Goal: Task Accomplishment & Management: Manage account settings

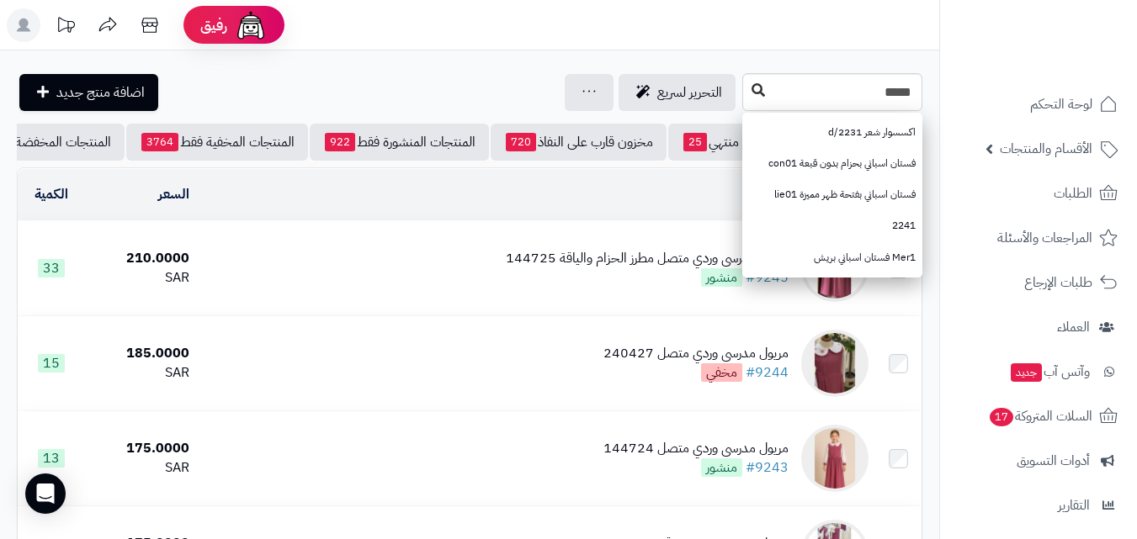
type input "*****"
click at [751, 84] on icon at bounding box center [757, 89] width 13 height 13
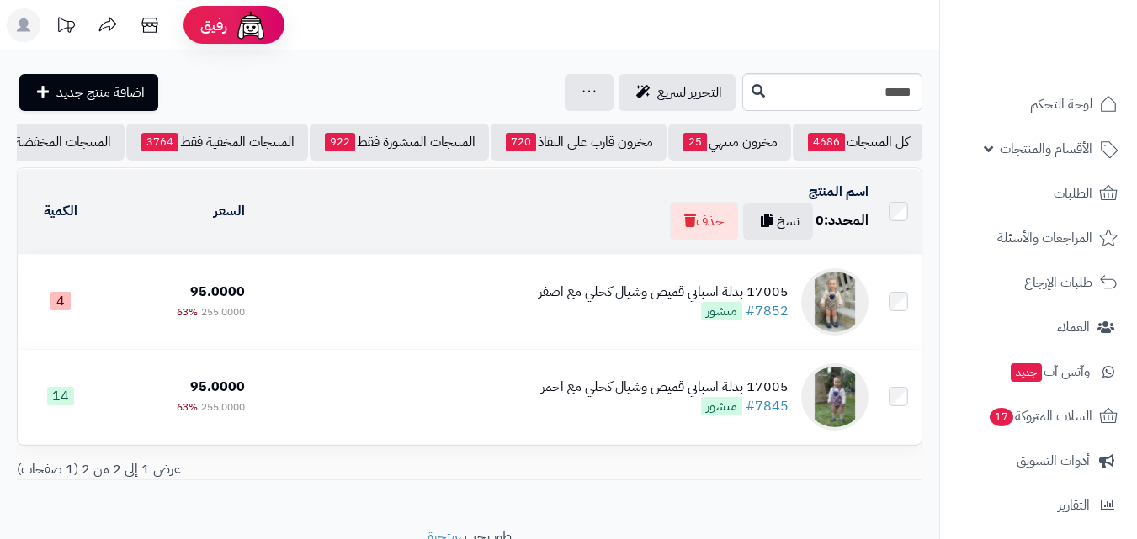
click at [570, 297] on div "17005 بدلة اسباني قميص وشيال كحلي مع اصفر" at bounding box center [663, 292] width 250 height 19
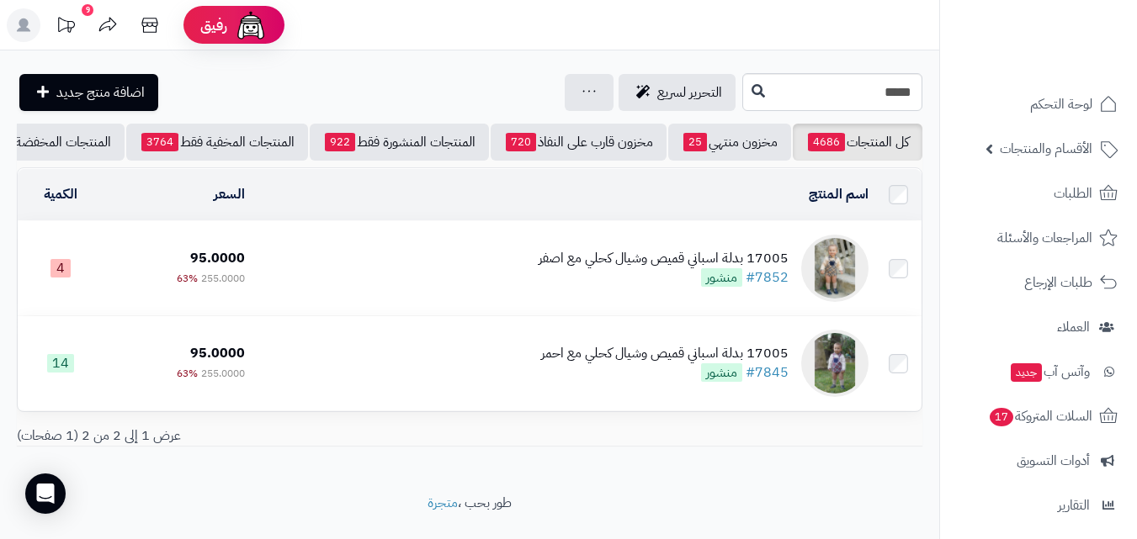
click at [646, 267] on div "17005 بدلة اسباني قميص وشيال كحلي مع اصفر" at bounding box center [663, 258] width 250 height 19
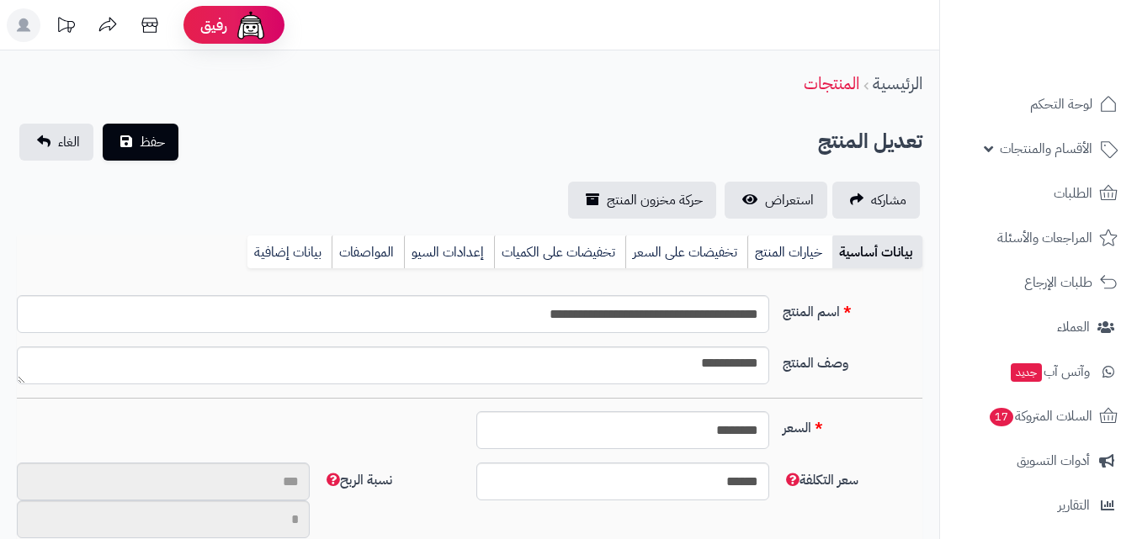
scroll to position [181, 0]
click at [771, 243] on link "خيارات المنتج" at bounding box center [789, 253] width 85 height 34
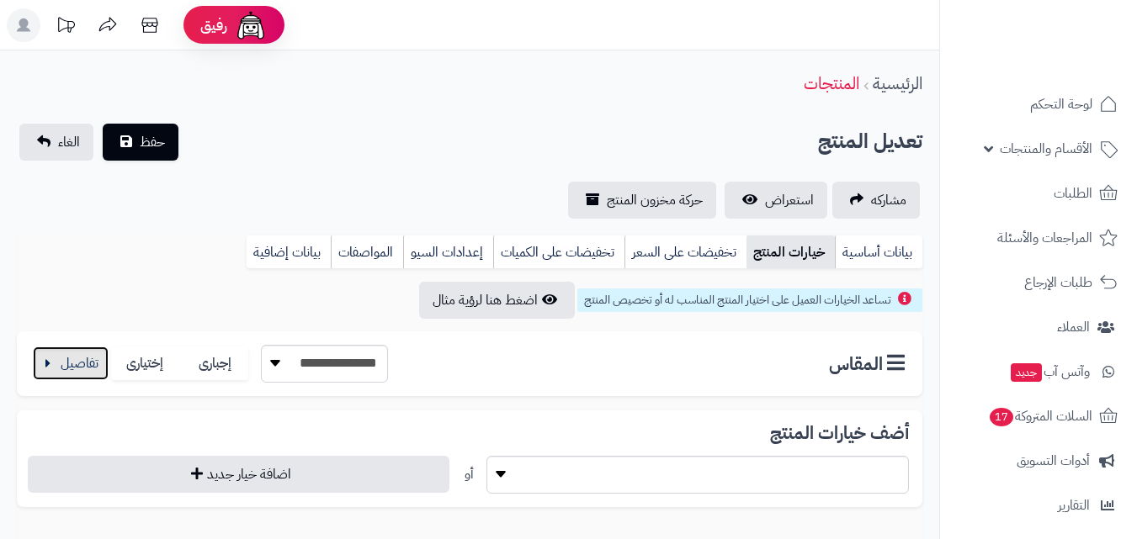
click at [102, 352] on button "button" at bounding box center [71, 364] width 76 height 34
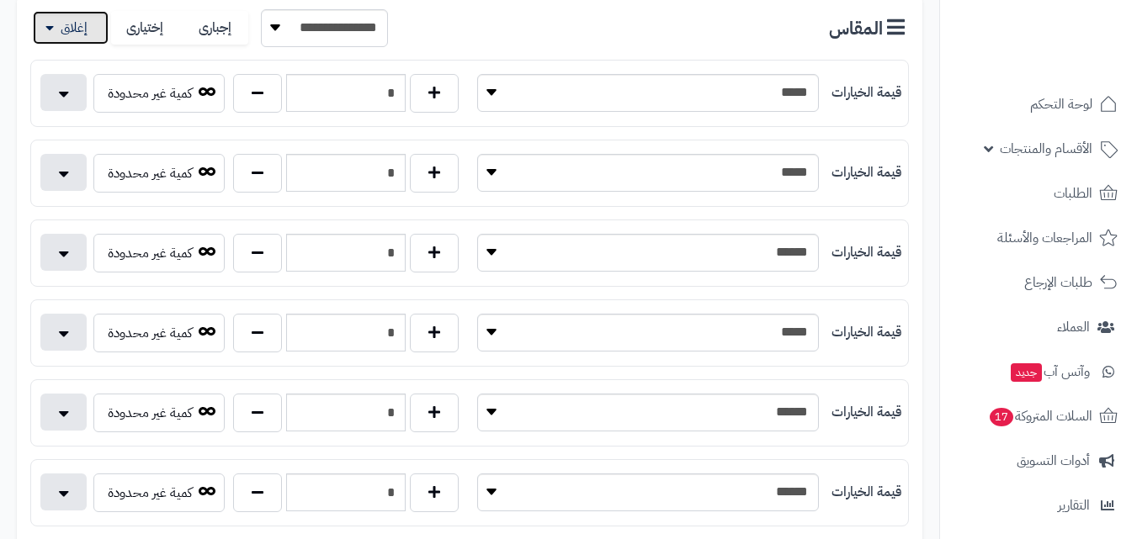
scroll to position [337, 0]
click at [257, 167] on button "button" at bounding box center [257, 172] width 49 height 39
click at [262, 174] on button "button" at bounding box center [257, 172] width 49 height 39
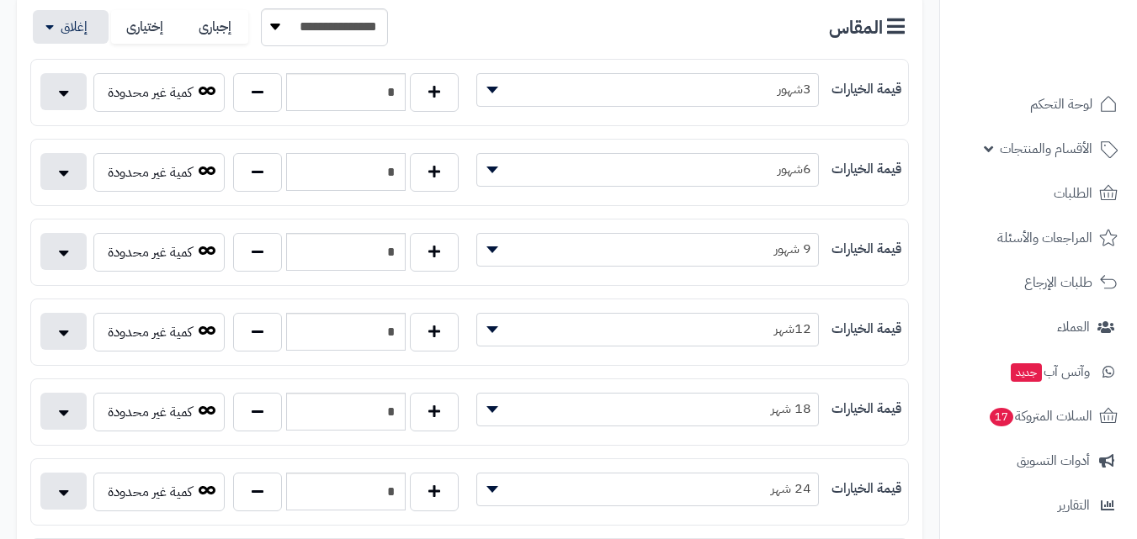
click at [369, 173] on input "*" at bounding box center [345, 172] width 119 height 38
type input "*"
click at [493, 23] on div "**********" at bounding box center [469, 27] width 878 height 38
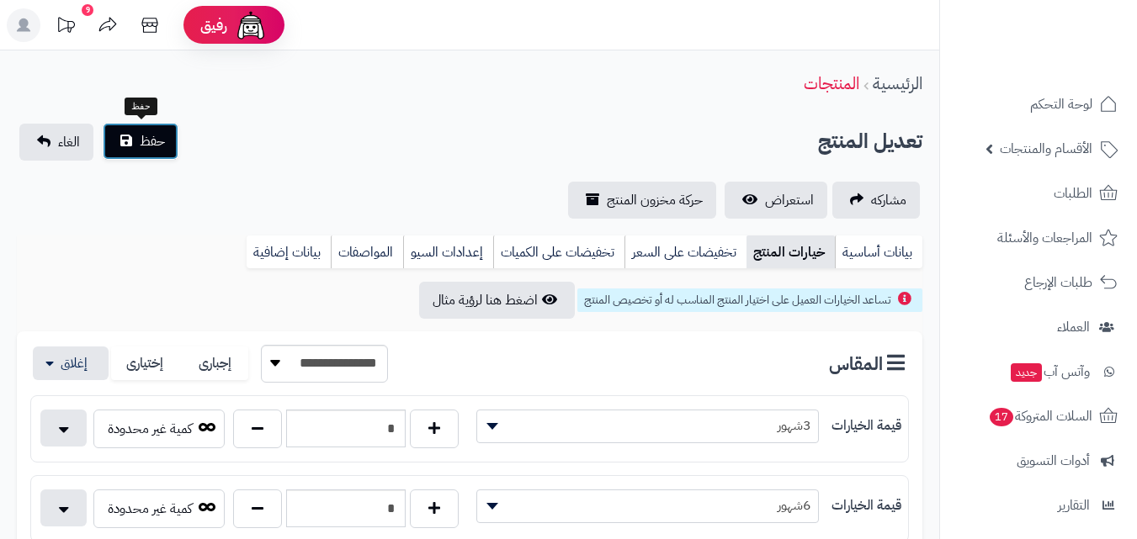
click at [147, 148] on span "حفظ" at bounding box center [152, 141] width 25 height 20
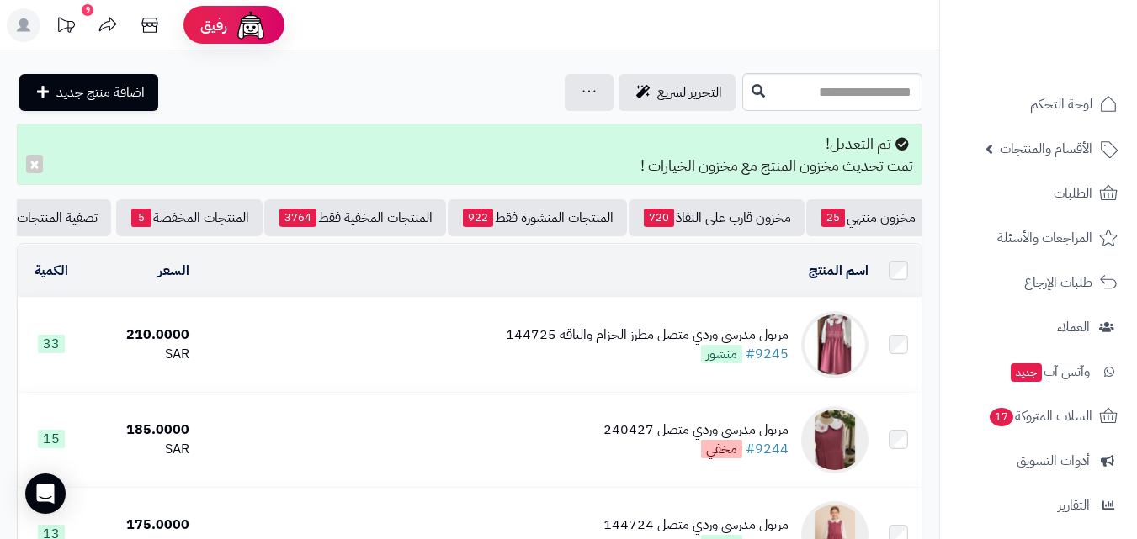
scroll to position [0, -179]
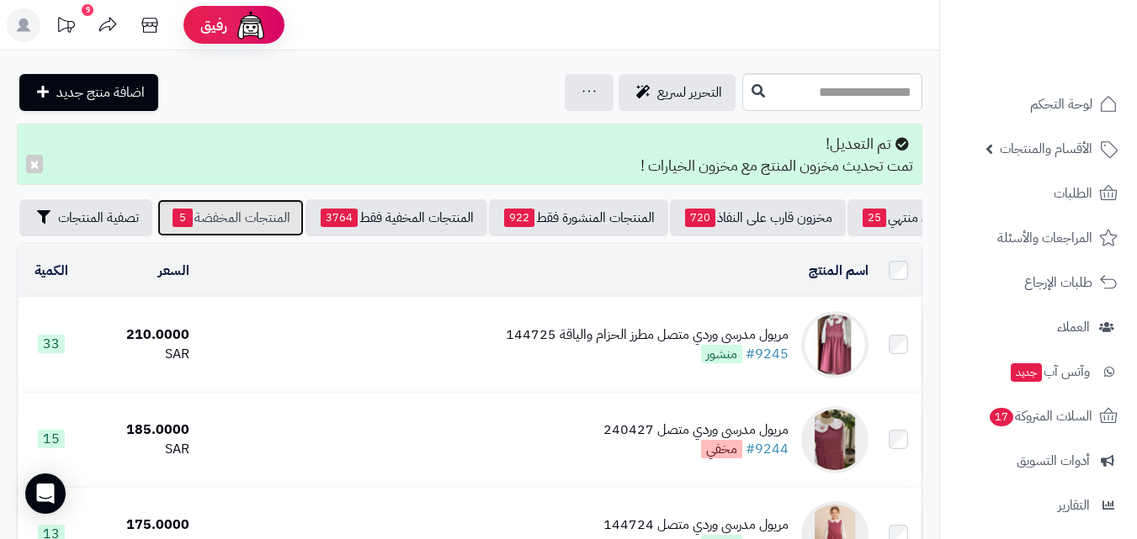
click at [243, 221] on link "المنتجات المخفضة 5" at bounding box center [230, 217] width 146 height 37
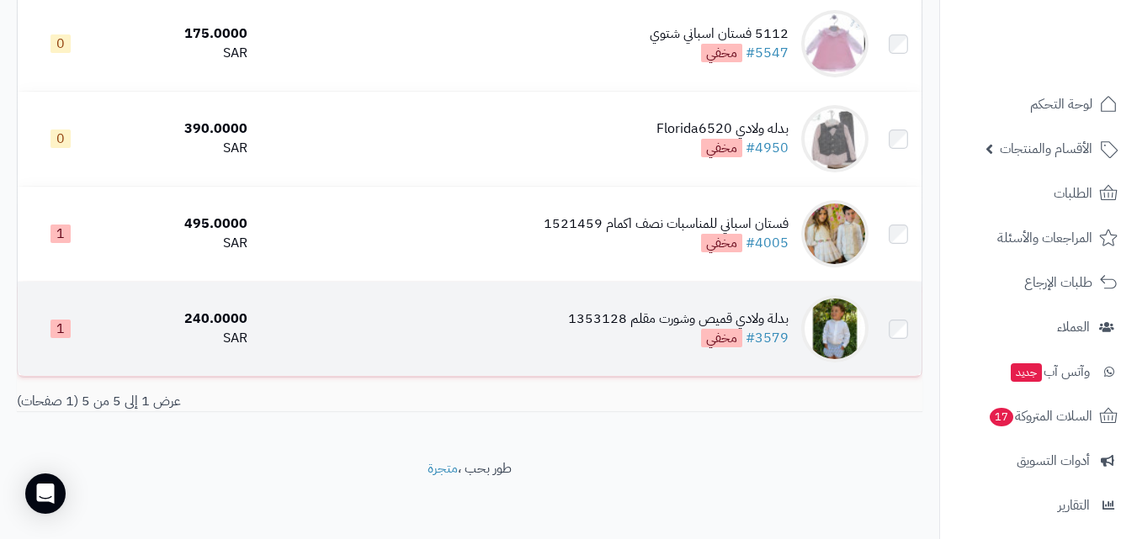
scroll to position [334, 0]
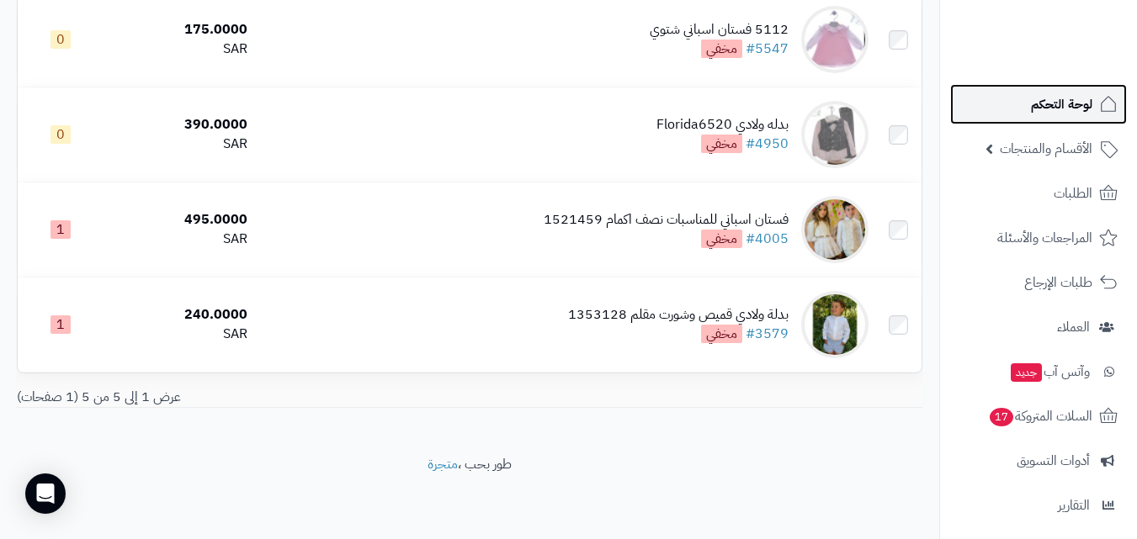
click at [1061, 103] on span "لوحة التحكم" at bounding box center [1061, 105] width 61 height 24
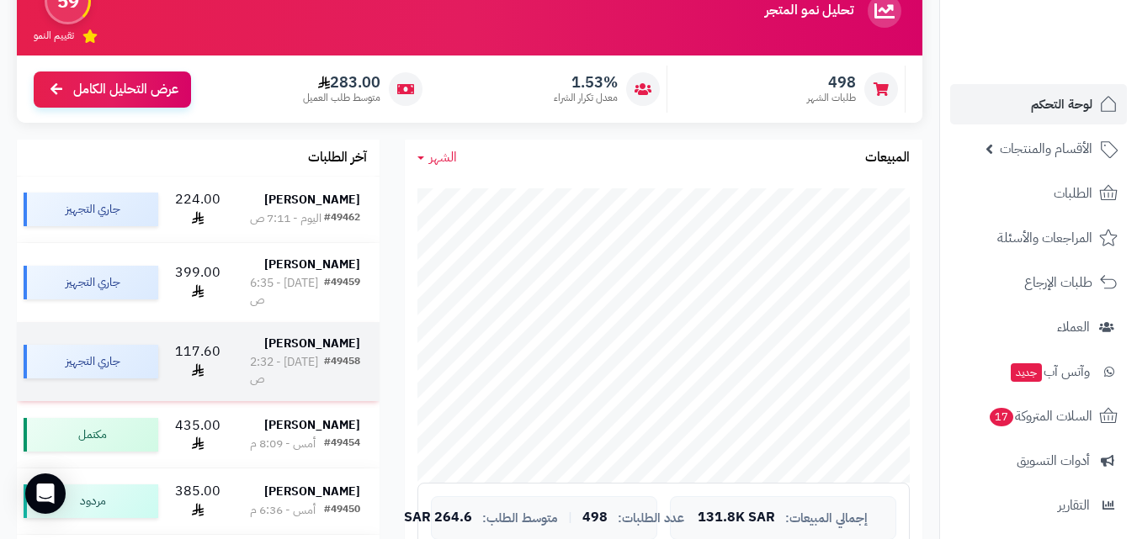
scroll to position [168, 0]
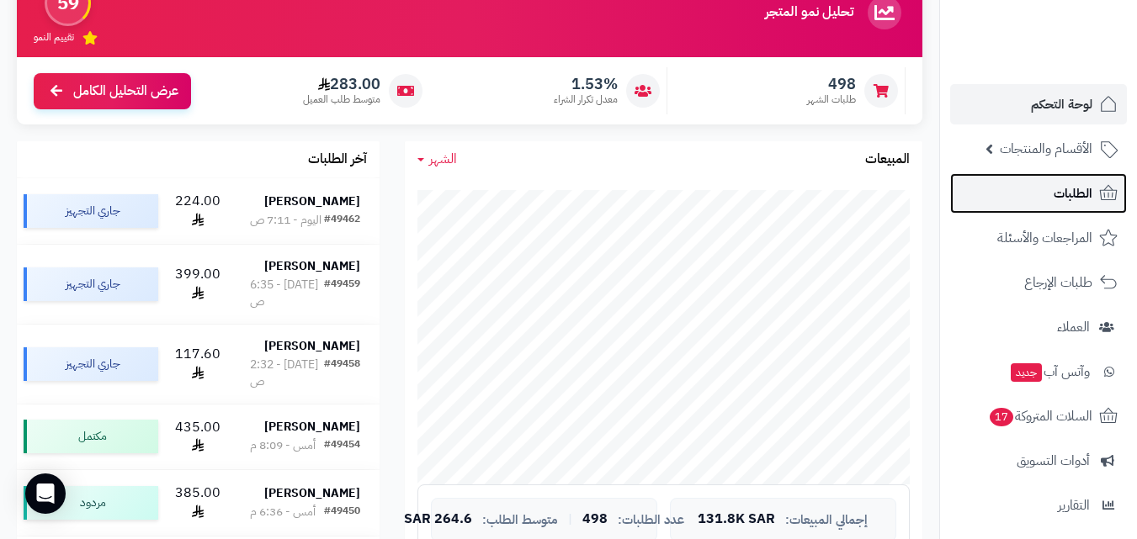
click at [1079, 196] on span "الطلبات" at bounding box center [1072, 194] width 39 height 24
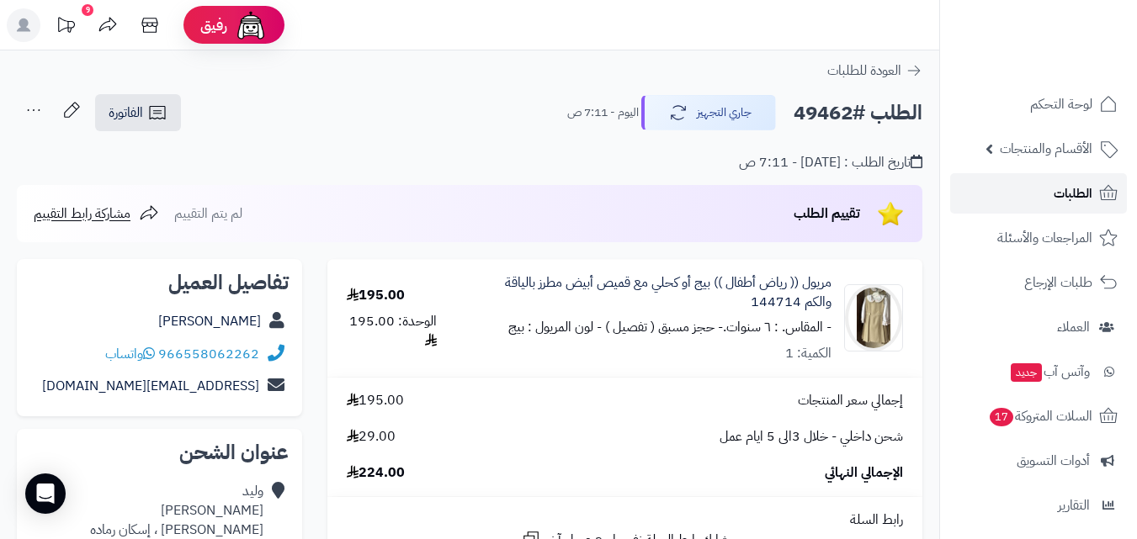
click at [1063, 199] on span "الطلبات" at bounding box center [1072, 194] width 39 height 24
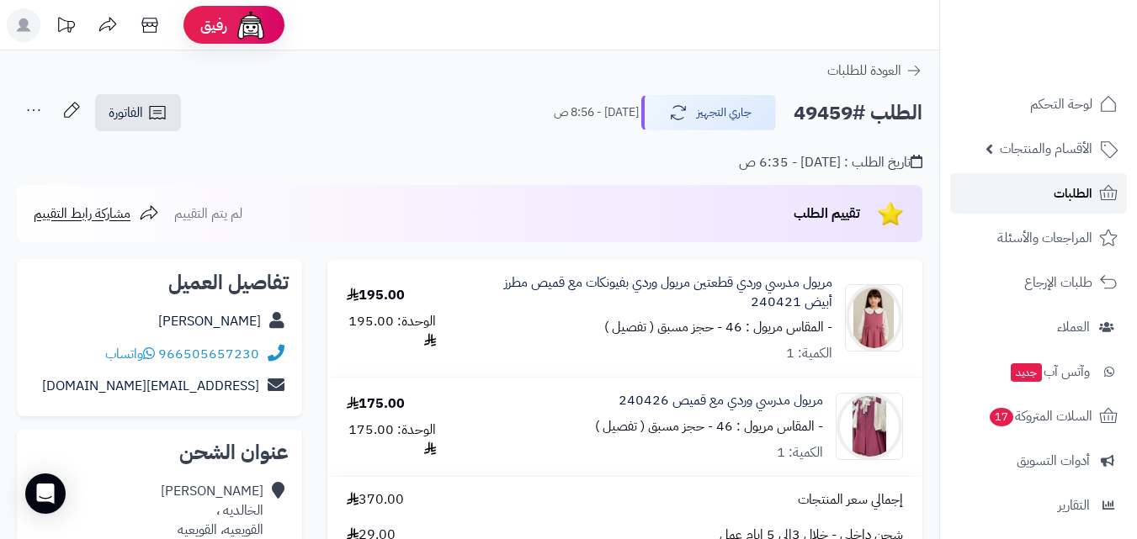
click at [1075, 199] on span "الطلبات" at bounding box center [1072, 194] width 39 height 24
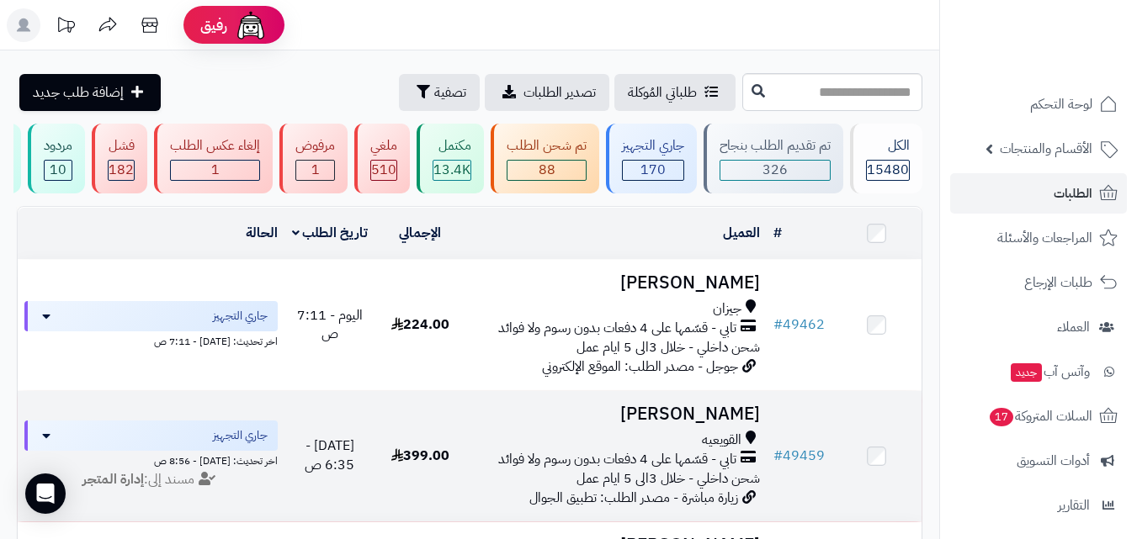
click at [734, 417] on h3 "[PERSON_NAME]" at bounding box center [616, 414] width 288 height 19
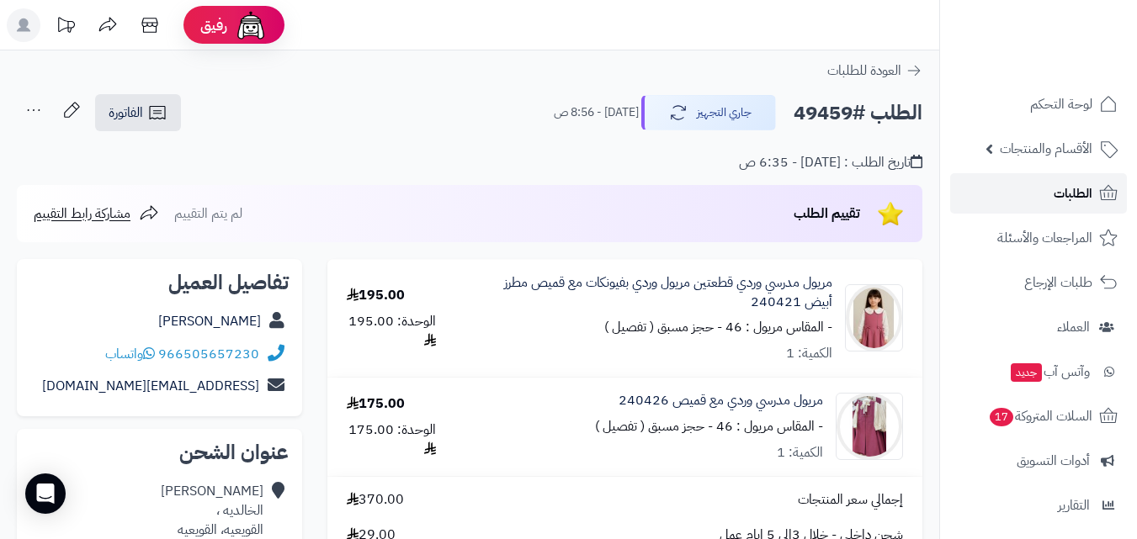
click at [1031, 189] on link "الطلبات" at bounding box center [1038, 193] width 177 height 40
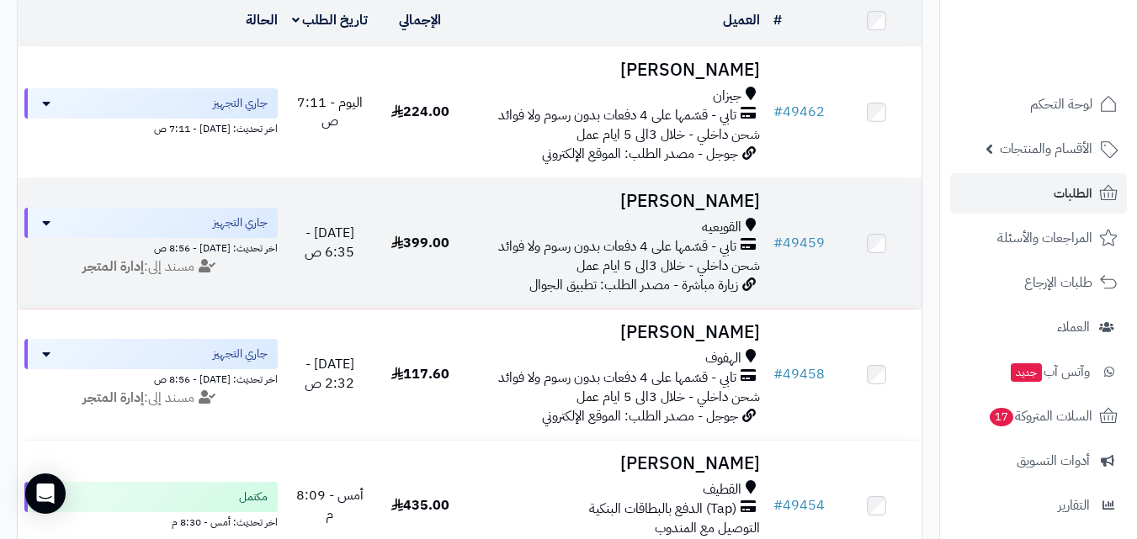
scroll to position [252, 0]
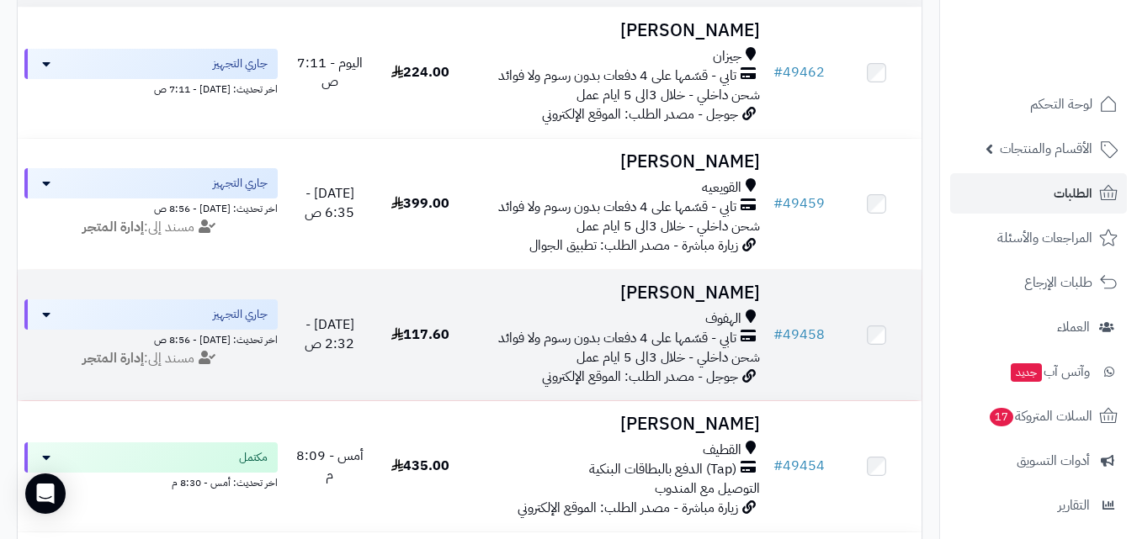
click at [677, 303] on h3 "[PERSON_NAME]" at bounding box center [616, 293] width 288 height 19
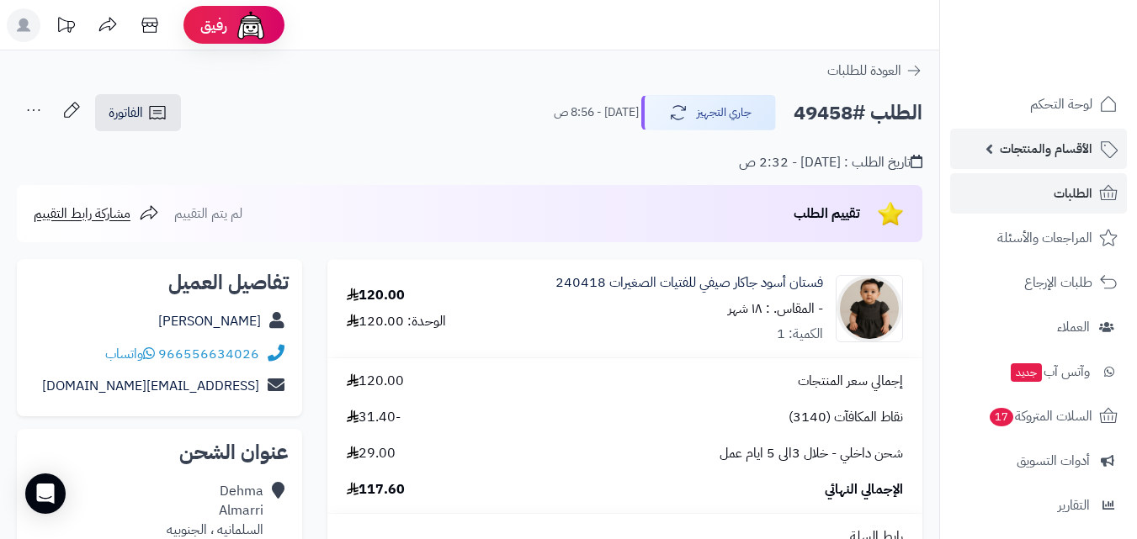
click at [1037, 159] on span "الأقسام والمنتجات" at bounding box center [1045, 149] width 93 height 24
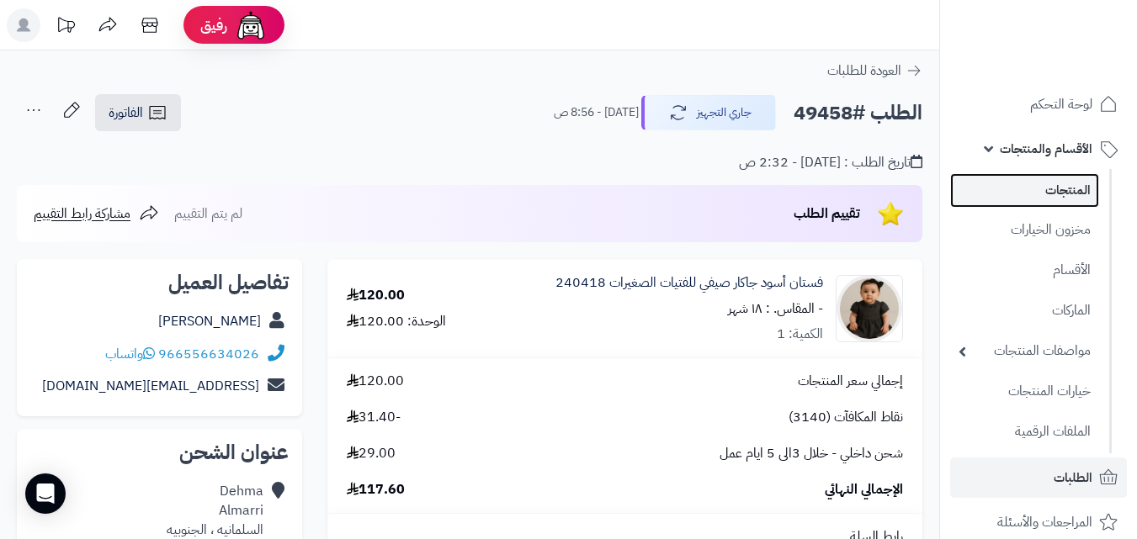
click at [1021, 184] on link "المنتجات" at bounding box center [1024, 190] width 149 height 34
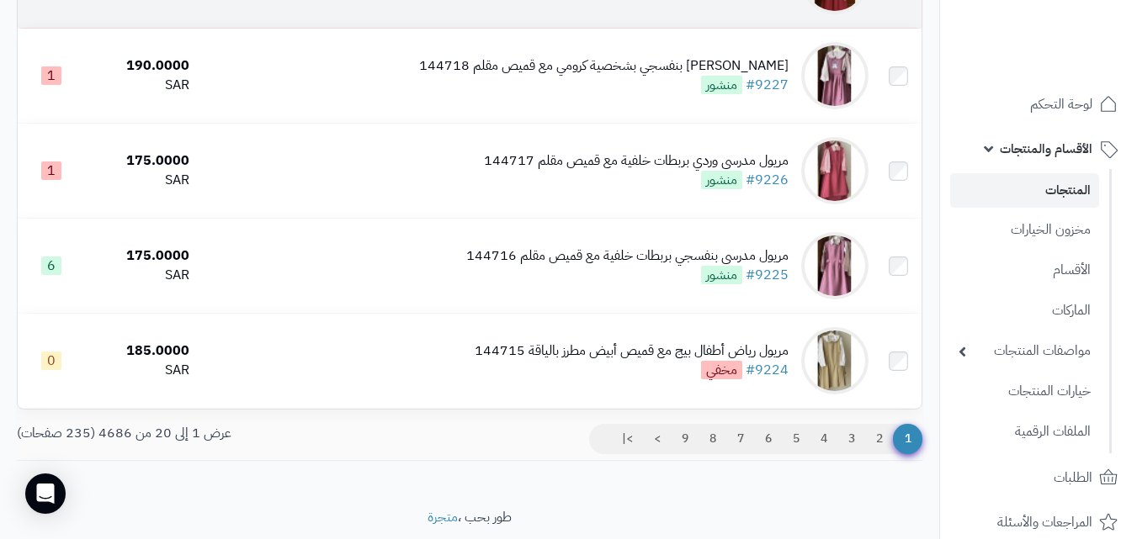
scroll to position [1777, 0]
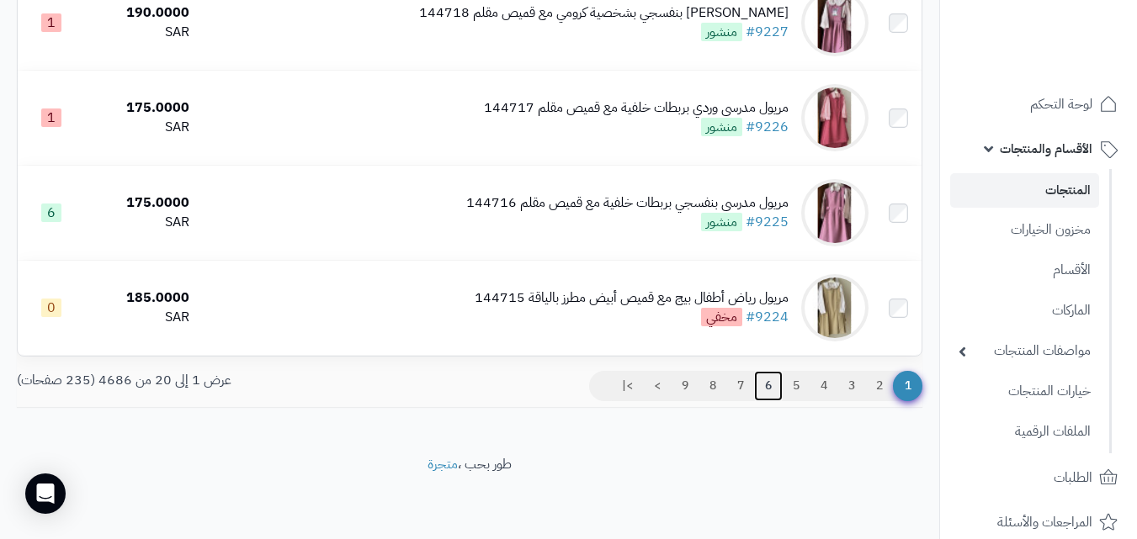
click at [759, 387] on link "6" at bounding box center [768, 386] width 29 height 30
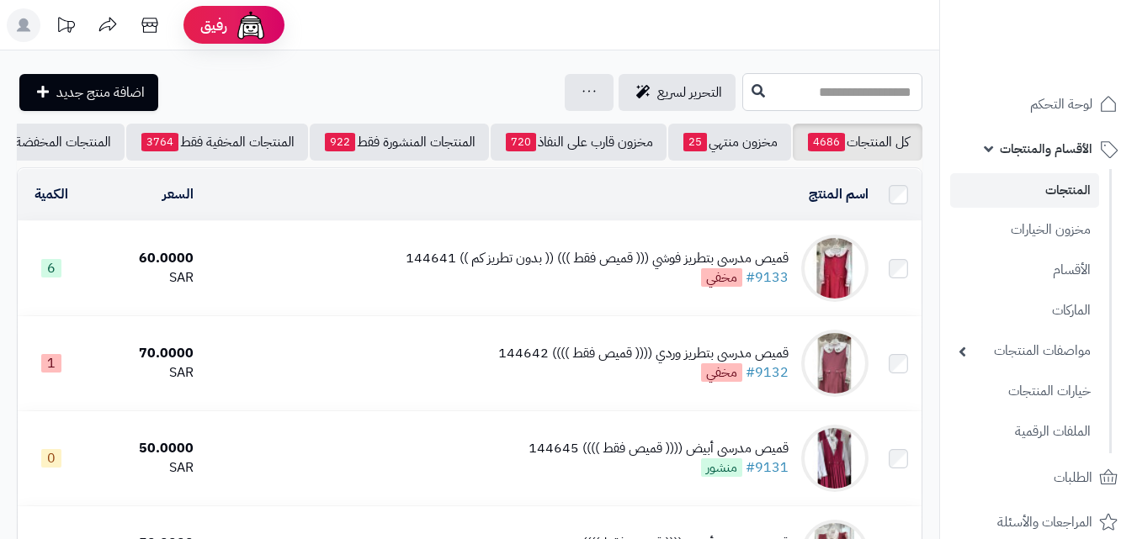
click at [836, 99] on input "text" at bounding box center [832, 92] width 180 height 38
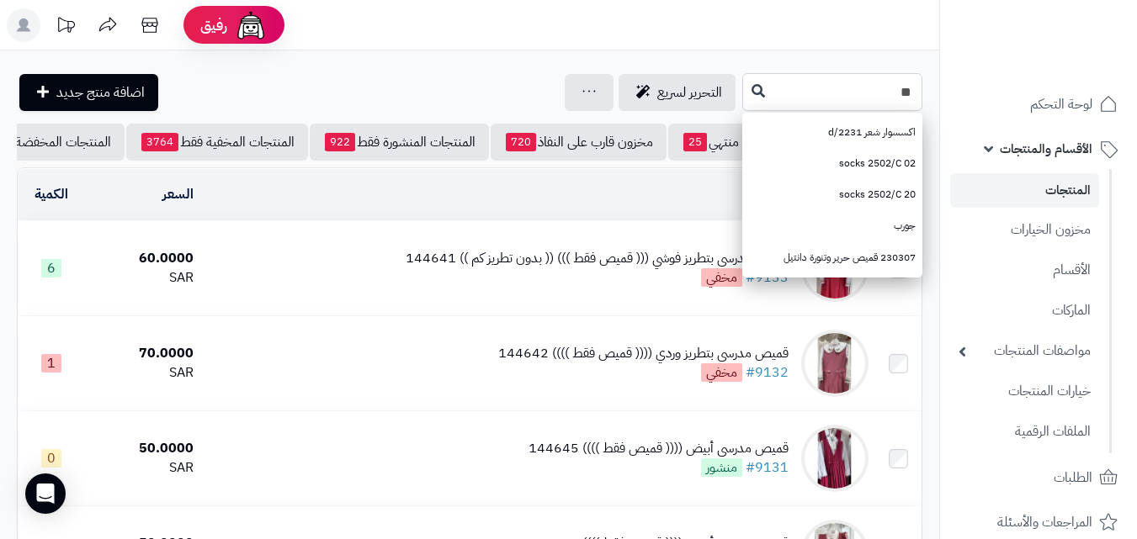
type input "**"
click at [751, 93] on icon at bounding box center [757, 89] width 13 height 13
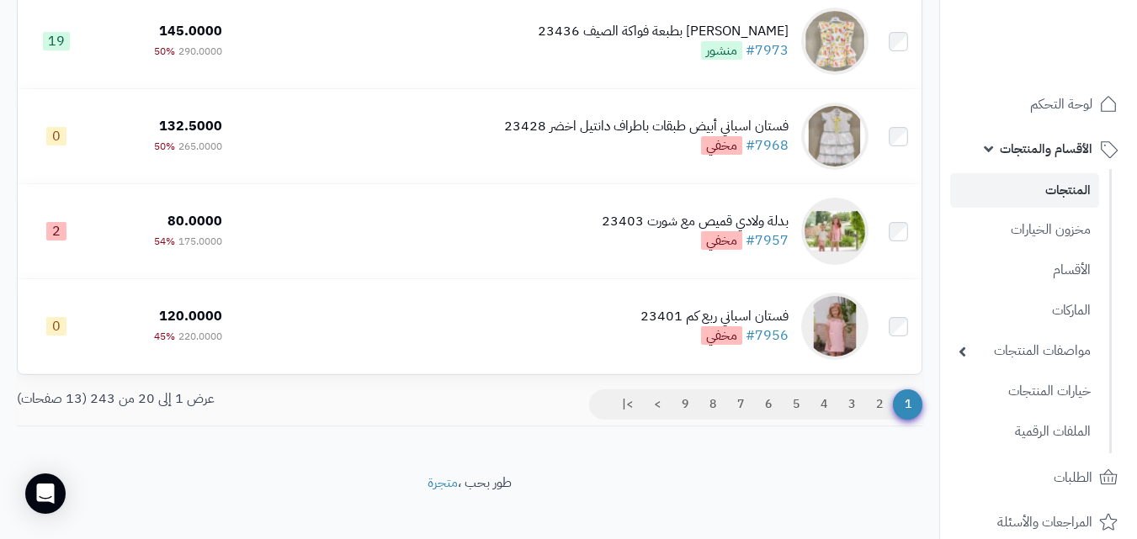
scroll to position [1777, 0]
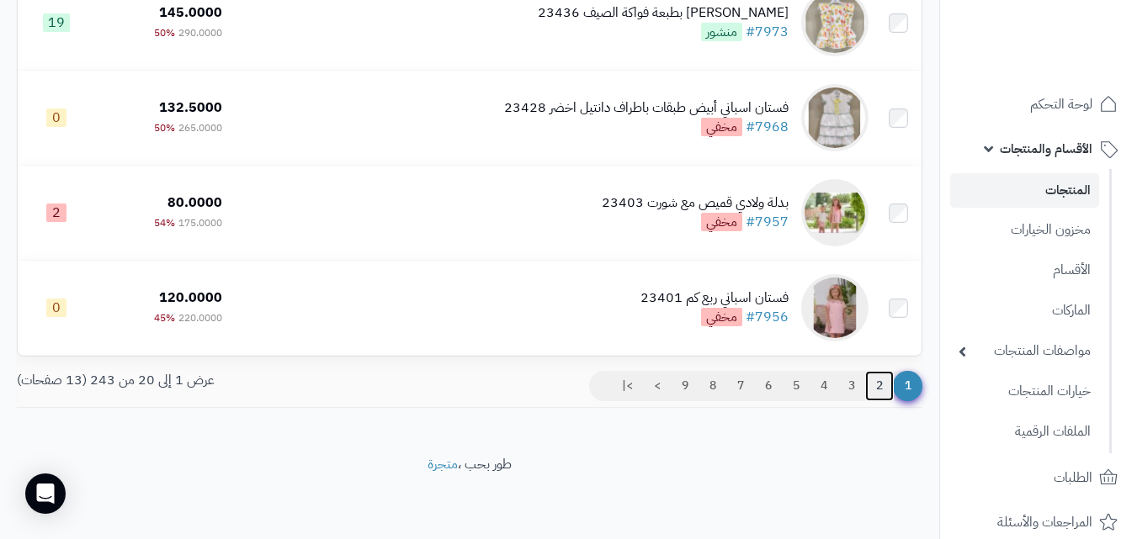
click at [883, 392] on link "2" at bounding box center [879, 386] width 29 height 30
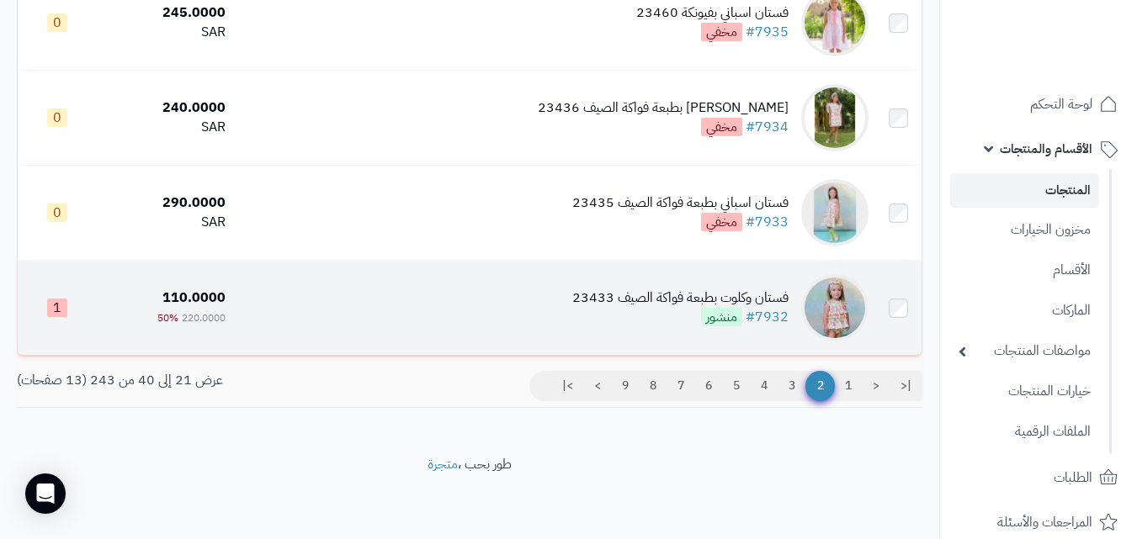
scroll to position [1777, 0]
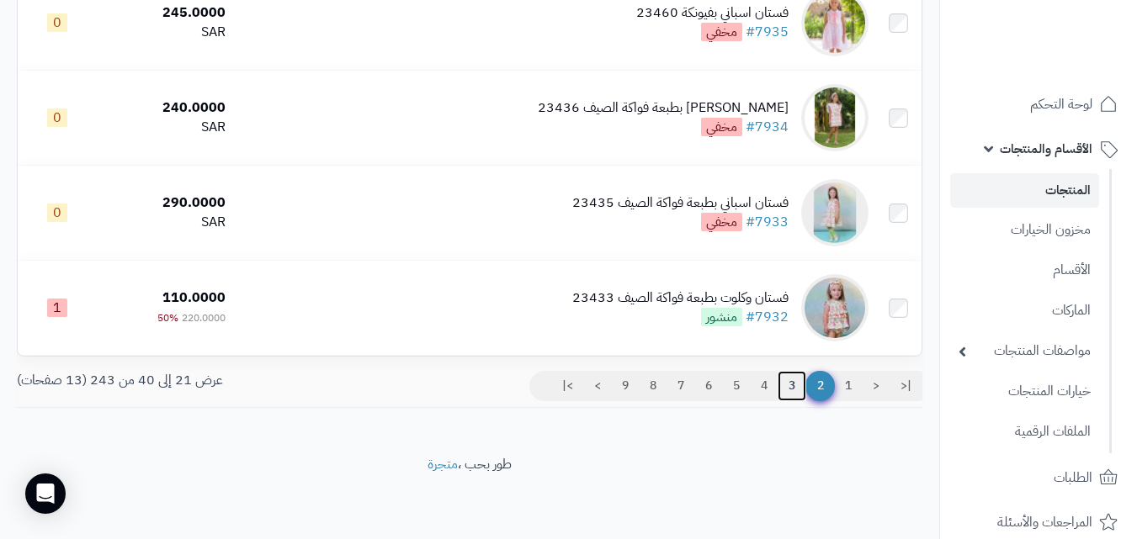
click at [796, 390] on link "3" at bounding box center [791, 386] width 29 height 30
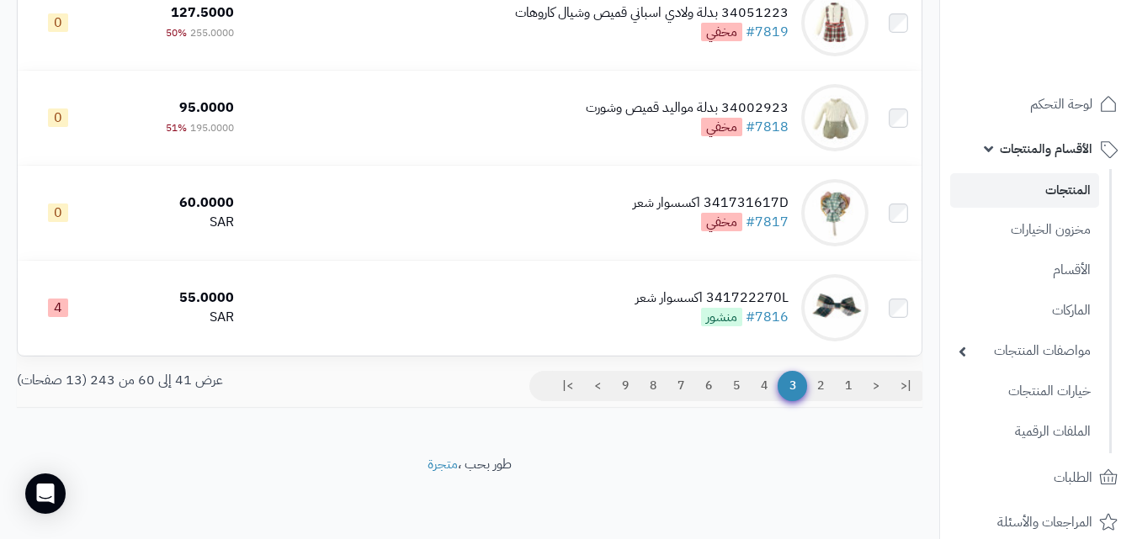
scroll to position [1777, 0]
click at [757, 379] on link "4" at bounding box center [764, 386] width 29 height 30
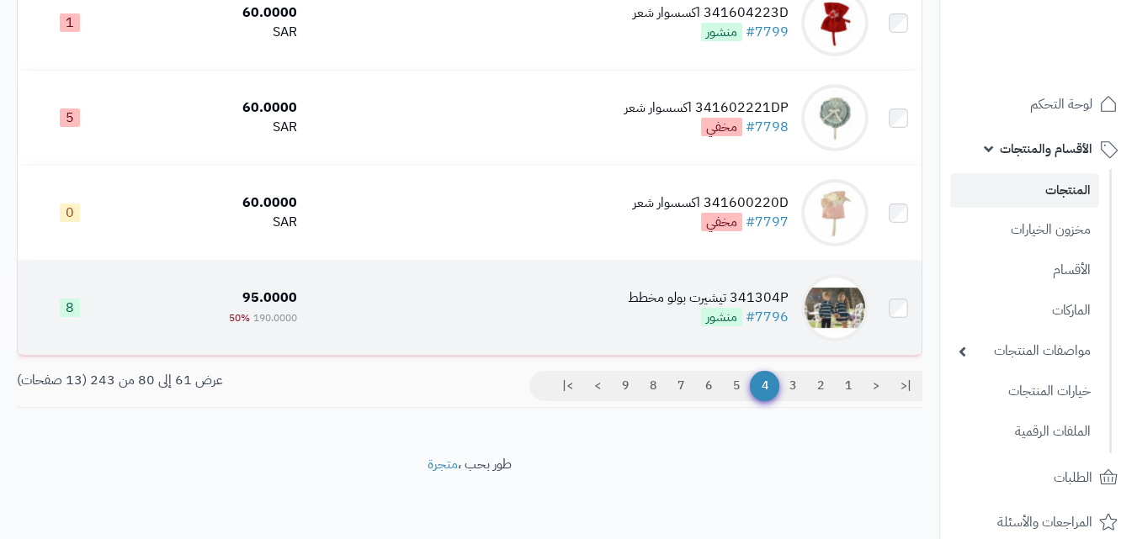
scroll to position [1777, 0]
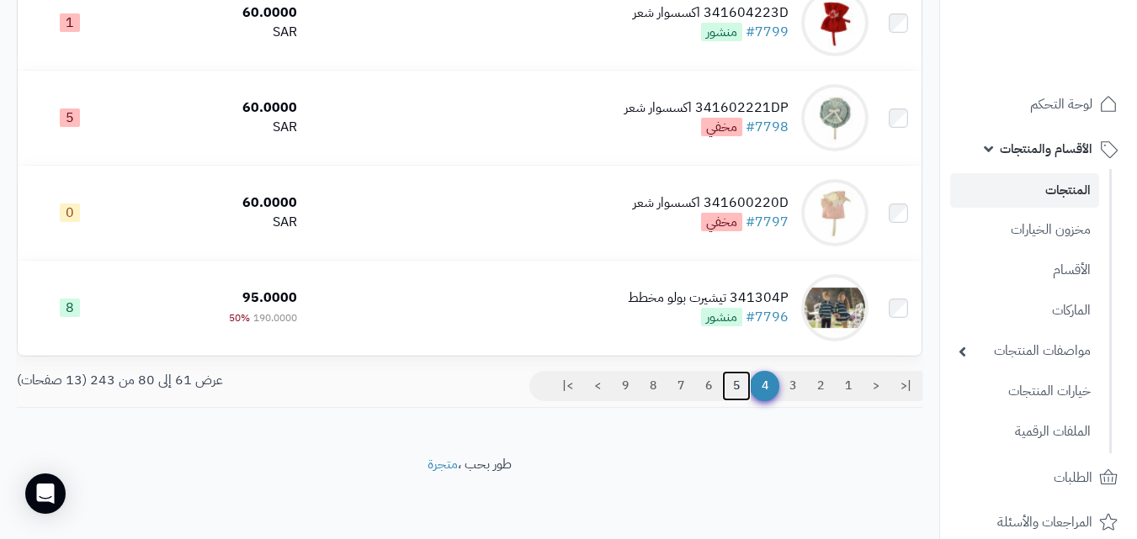
click at [729, 389] on link "5" at bounding box center [736, 386] width 29 height 30
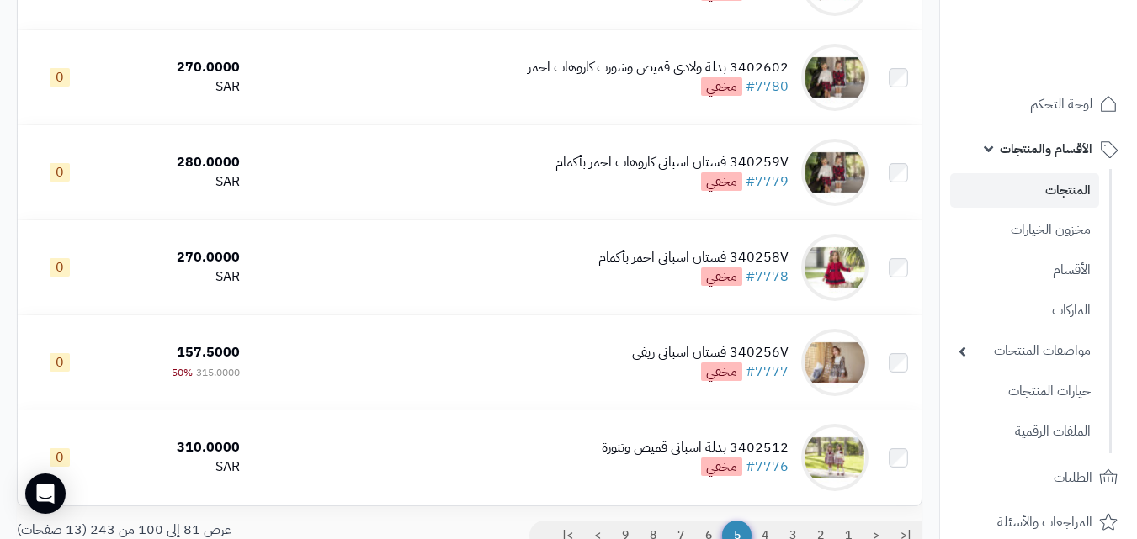
scroll to position [1777, 0]
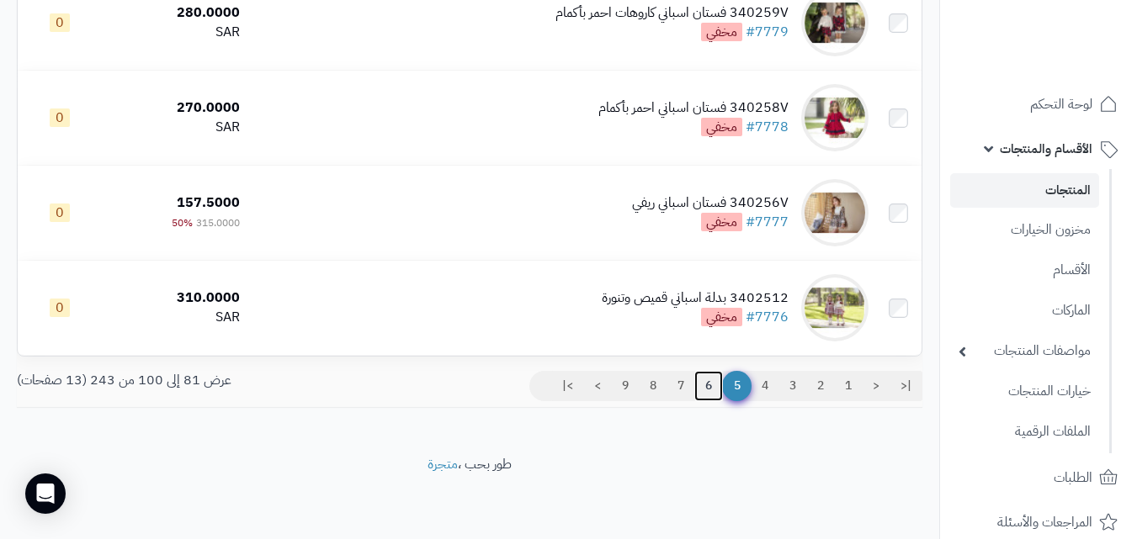
click at [700, 390] on link "6" at bounding box center [708, 386] width 29 height 30
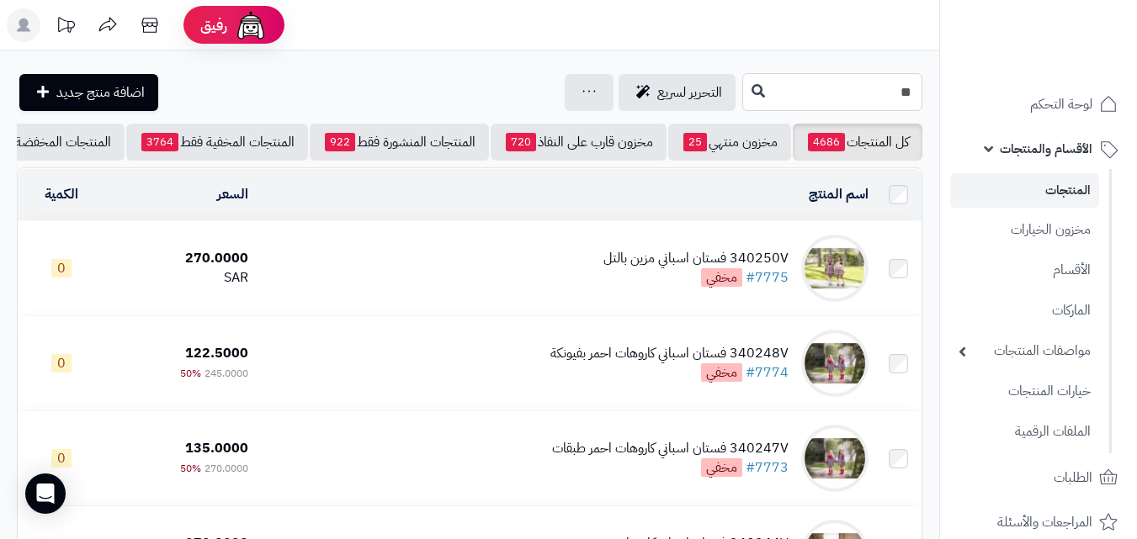
click at [894, 90] on input "**" at bounding box center [832, 92] width 180 height 38
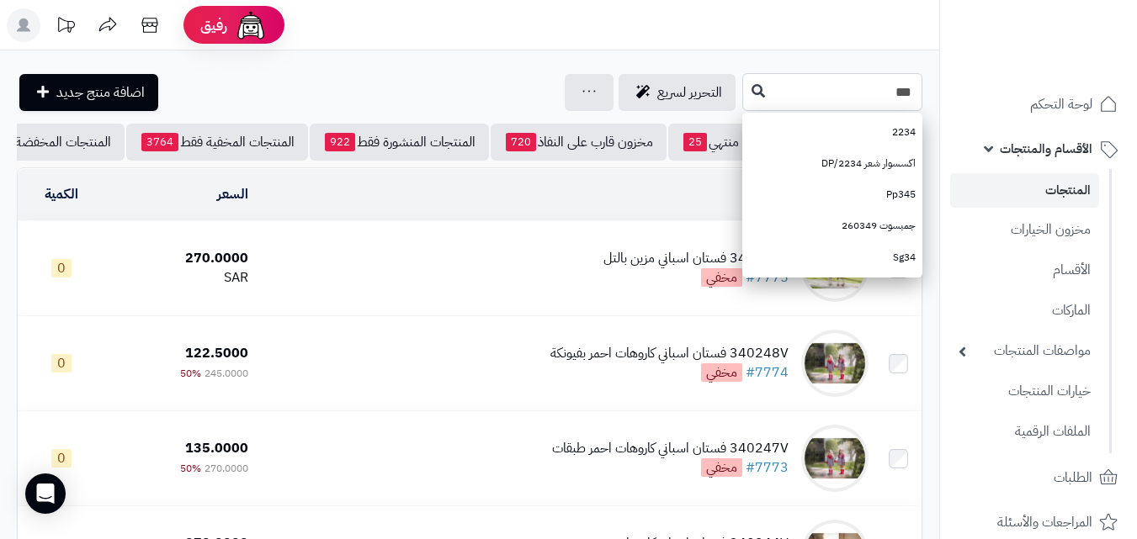
type input "***"
click at [751, 94] on icon at bounding box center [757, 89] width 13 height 13
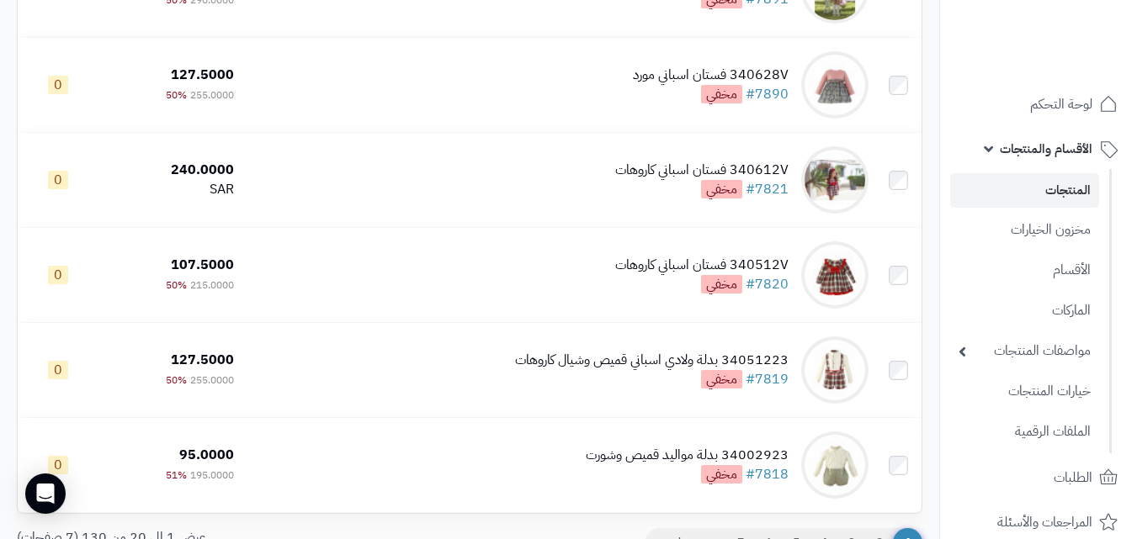
scroll to position [1777, 0]
